Goal: Information Seeking & Learning: Learn about a topic

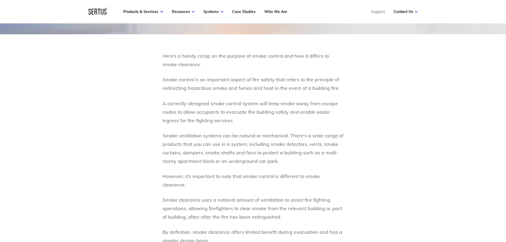
scroll to position [292, 0]
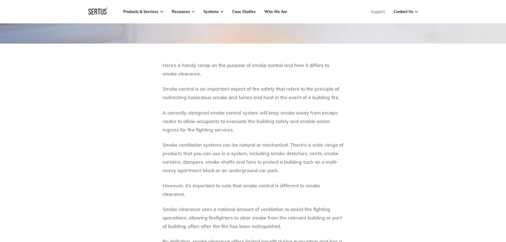
click at [221, 152] on p "Smoke ventilation systems can be natural or mechanical. There's a wide range of…" at bounding box center [253, 158] width 181 height 34
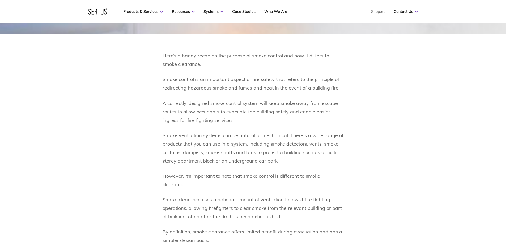
scroll to position [319, 0]
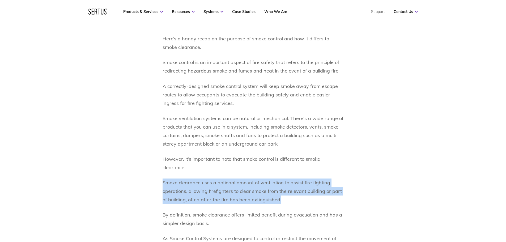
drag, startPoint x: 161, startPoint y: 171, endPoint x: 322, endPoint y: 191, distance: 162.0
click at [322, 191] on div "Here’s a handy recap on the purpose of smoke control and how it differs to smok…" at bounding box center [253, 201] width 311 height 332
click at [275, 188] on p "Smoke clearance uses a notional amount of ventilation to assist fire fighting o…" at bounding box center [253, 192] width 181 height 26
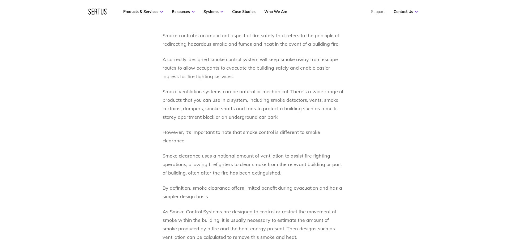
scroll to position [372, 0]
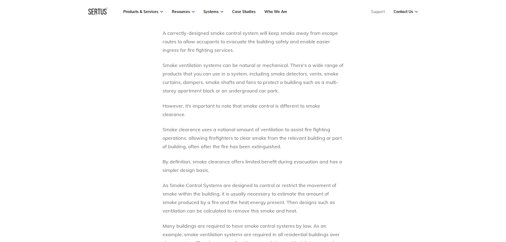
click at [247, 158] on p "By definition, smoke clearance offers limited benefit during evacuation and has…" at bounding box center [253, 166] width 181 height 17
click at [246, 158] on p "By definition, smoke clearance offers limited benefit during evacuation and has…" at bounding box center [253, 166] width 181 height 17
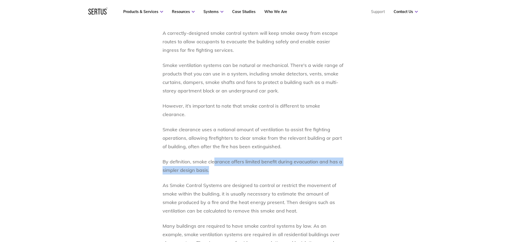
drag, startPoint x: 213, startPoint y: 151, endPoint x: 217, endPoint y: 159, distance: 9.2
click at [217, 159] on p "By definition, smoke clearance offers limited benefit during evacuation and has…" at bounding box center [253, 166] width 181 height 17
click at [221, 160] on p "By definition, smoke clearance offers limited benefit during evacuation and has…" at bounding box center [253, 166] width 181 height 17
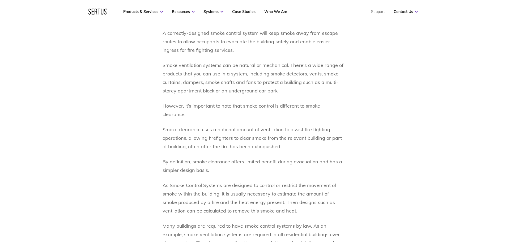
scroll to position [399, 0]
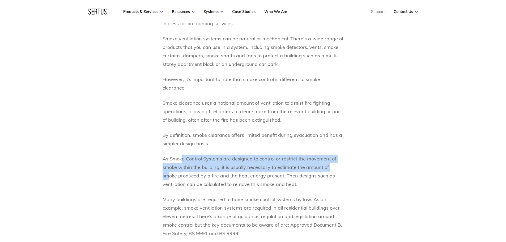
drag, startPoint x: 182, startPoint y: 147, endPoint x: 336, endPoint y: 157, distance: 154.7
click at [336, 157] on p "As Smoke Control Systems are designed to control or restrict the movement of sm…" at bounding box center [253, 172] width 181 height 34
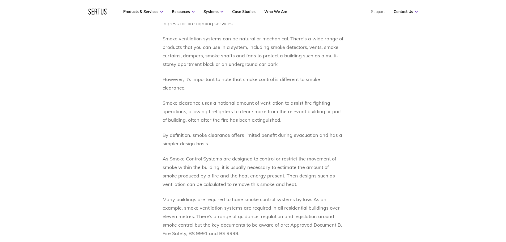
click at [285, 164] on p "As Smoke Control Systems are designed to control or restrict the movement of sm…" at bounding box center [253, 172] width 181 height 34
click at [242, 162] on p "As Smoke Control Systems are designed to control or restrict the movement of sm…" at bounding box center [253, 172] width 181 height 34
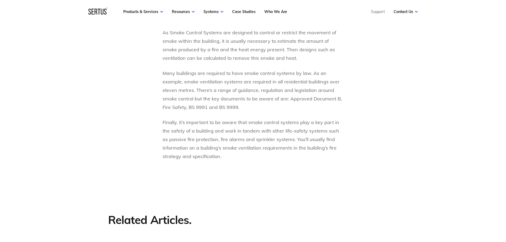
scroll to position [558, 0]
